Goal: Task Accomplishment & Management: Use online tool/utility

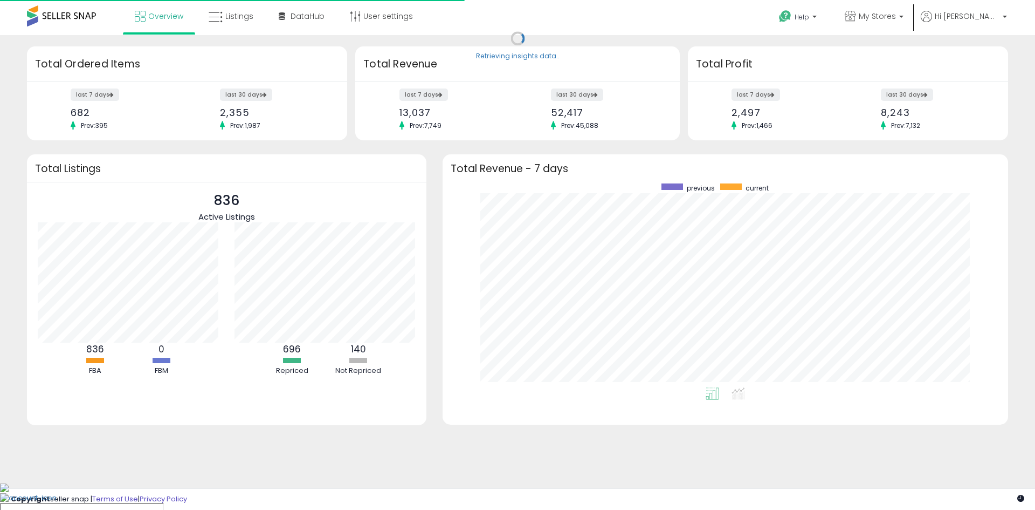
scroll to position [204, 544]
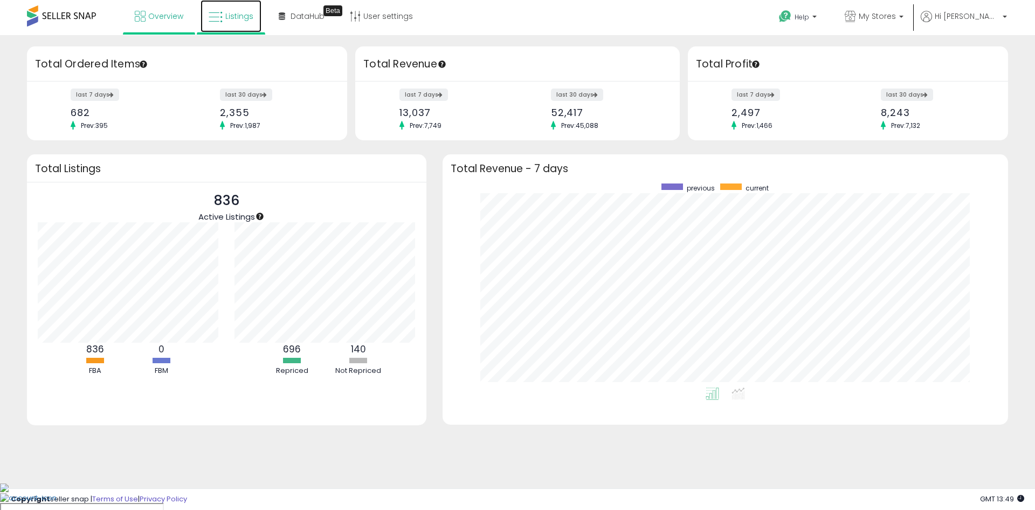
click at [237, 27] on link "Listings" at bounding box center [231, 16] width 61 height 32
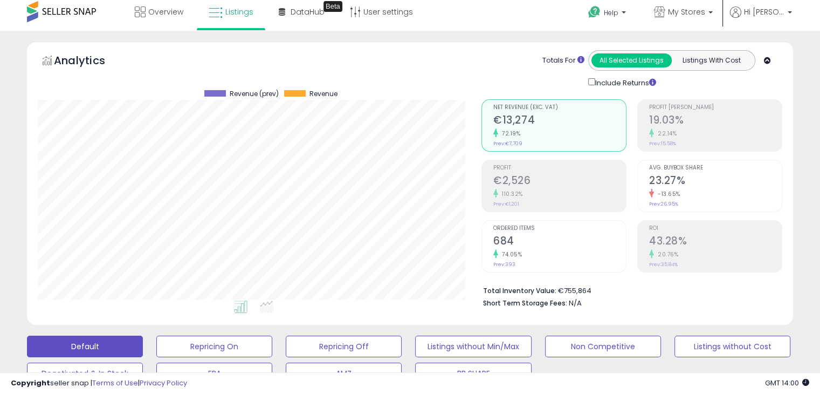
scroll to position [324, 0]
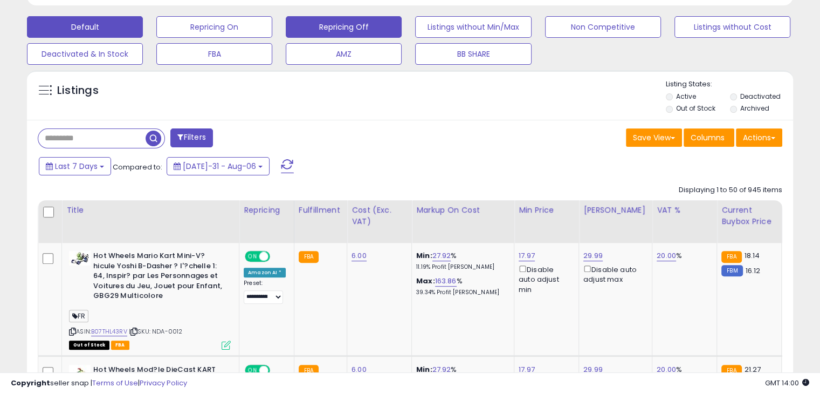
click at [272, 33] on button "Repricing Off" at bounding box center [214, 27] width 116 height 22
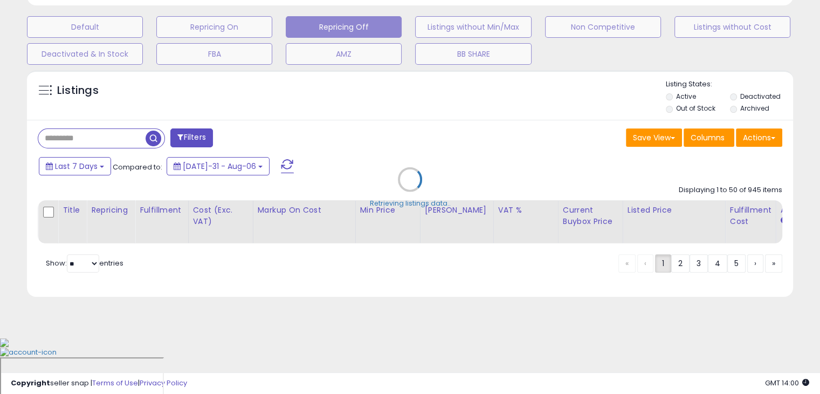
scroll to position [274, 0]
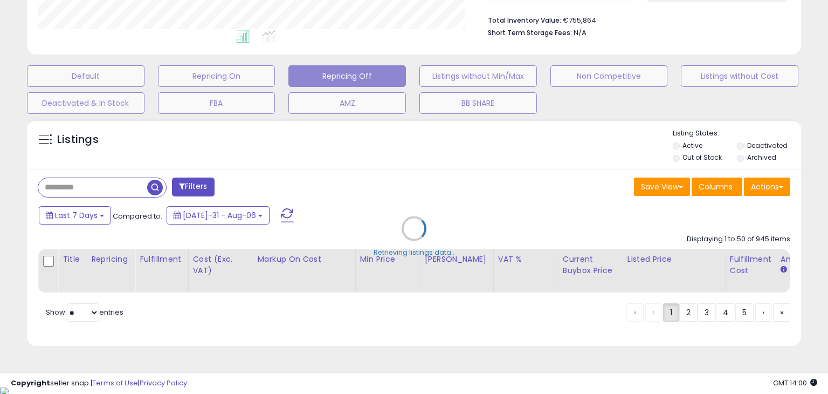
select select "**"
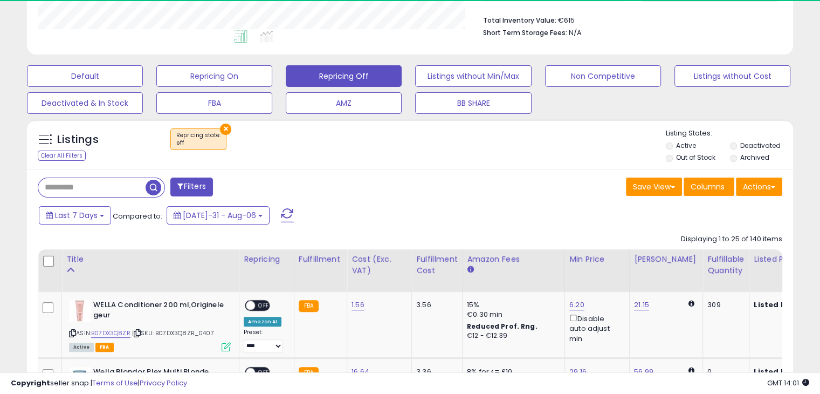
scroll to position [221, 443]
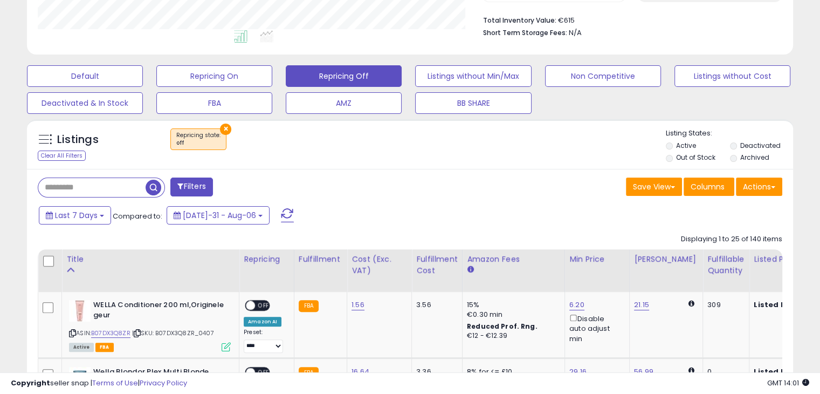
click at [461, 181] on div "Save View Save As New View Columns Actions Import" at bounding box center [600, 187] width 381 height 21
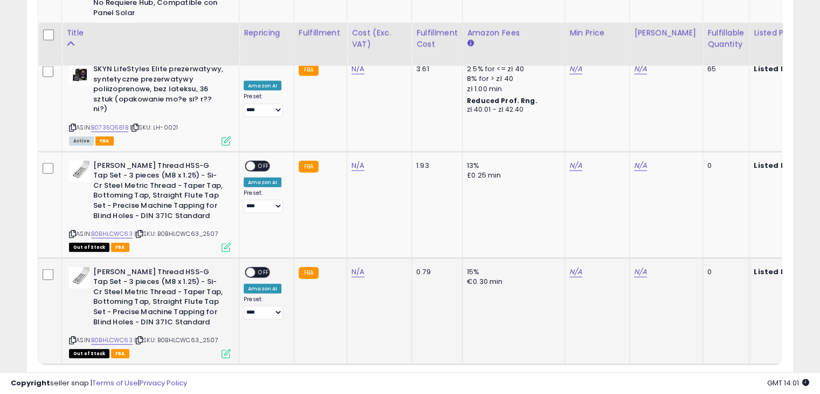
scroll to position [2492, 0]
